Goal: Task Accomplishment & Management: Use online tool/utility

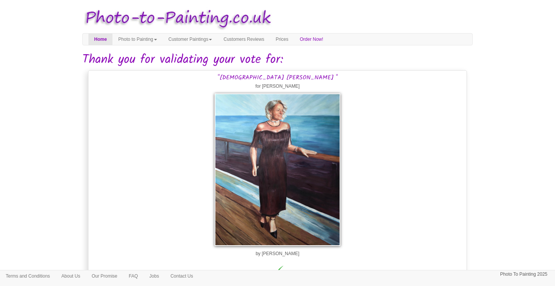
click at [526, 52] on body "Toggle navigation Menu Home Photo to Painting Photo to Painting Introduction Ho…" at bounding box center [277, 57] width 555 height 106
click at [485, 96] on body "Toggle navigation Menu Home Photo to Painting Photo to Painting Introduction Ho…" at bounding box center [277, 57] width 555 height 106
click at [422, 145] on div ""Lady Julija Stefanoviciene " for Germanas Stefanovicius by James Song" at bounding box center [277, 174] width 379 height 209
